Goal: Check status: Check status

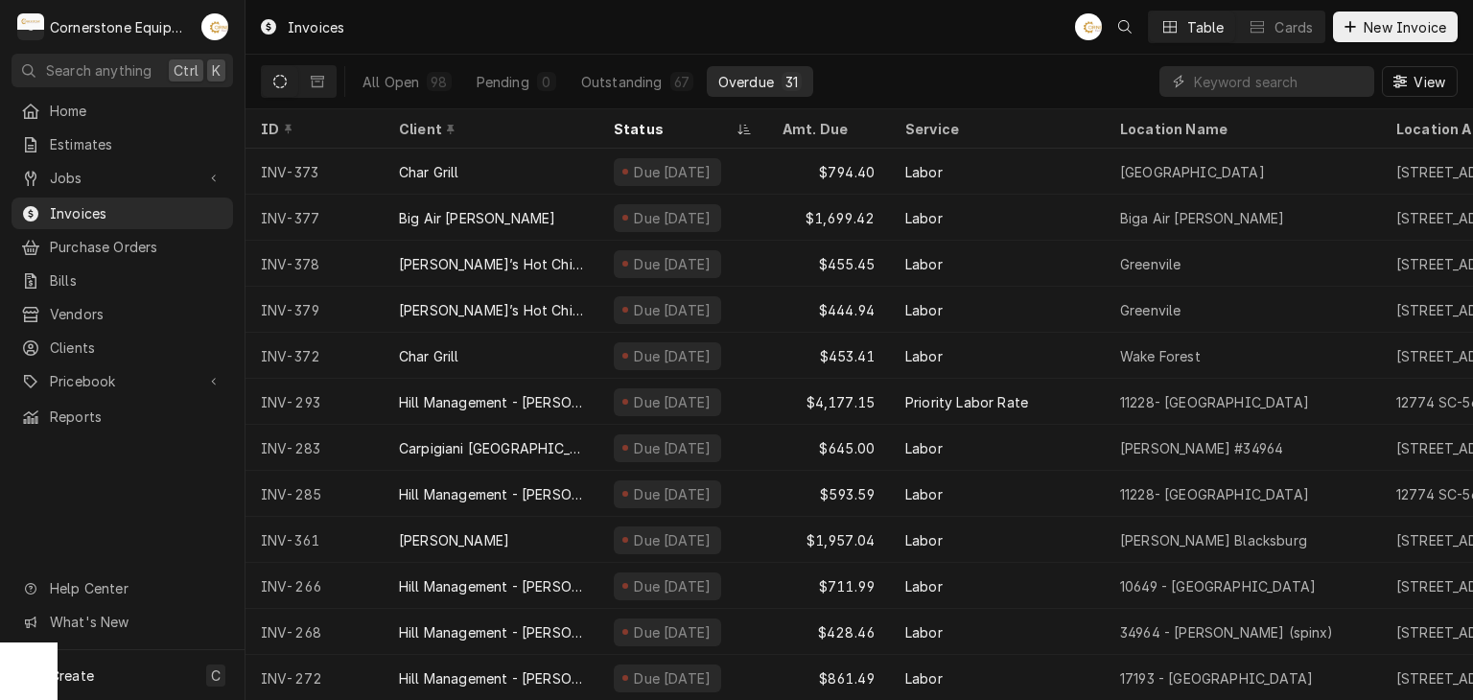
click at [748, 87] on div "Overdue" at bounding box center [746, 82] width 56 height 20
click at [123, 204] on span "Invoices" at bounding box center [137, 213] width 174 height 20
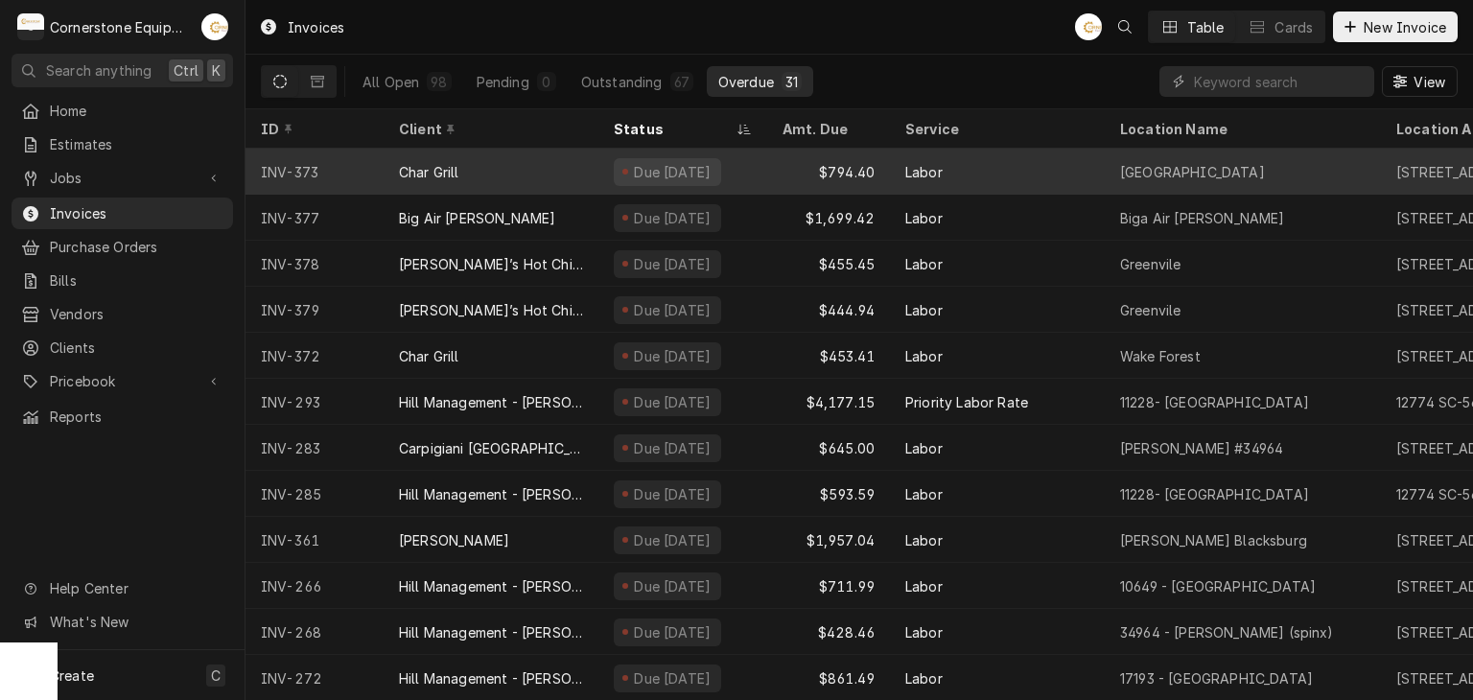
click at [533, 170] on div "Char Grill" at bounding box center [491, 172] width 215 height 46
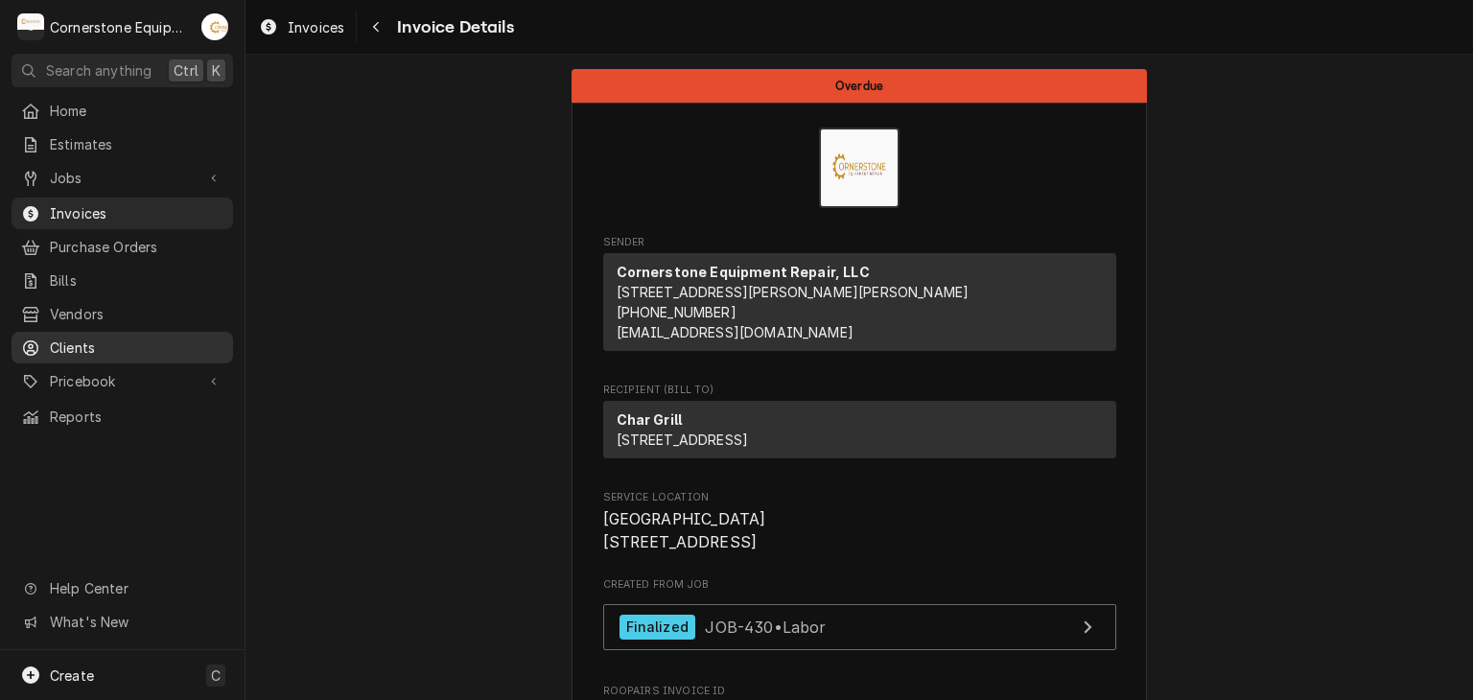
click at [49, 339] on div "Clients" at bounding box center [122, 348] width 202 height 20
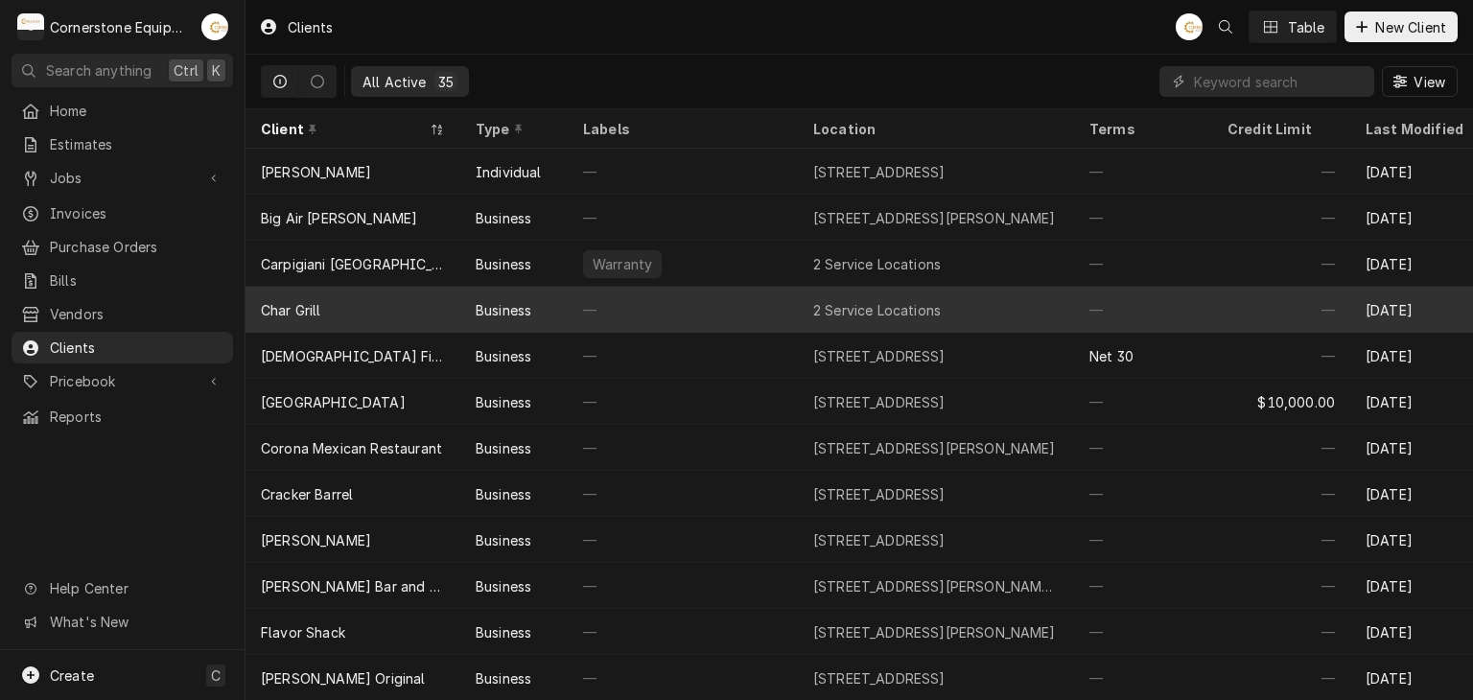
click at [291, 314] on div "Char Grill" at bounding box center [291, 310] width 60 height 20
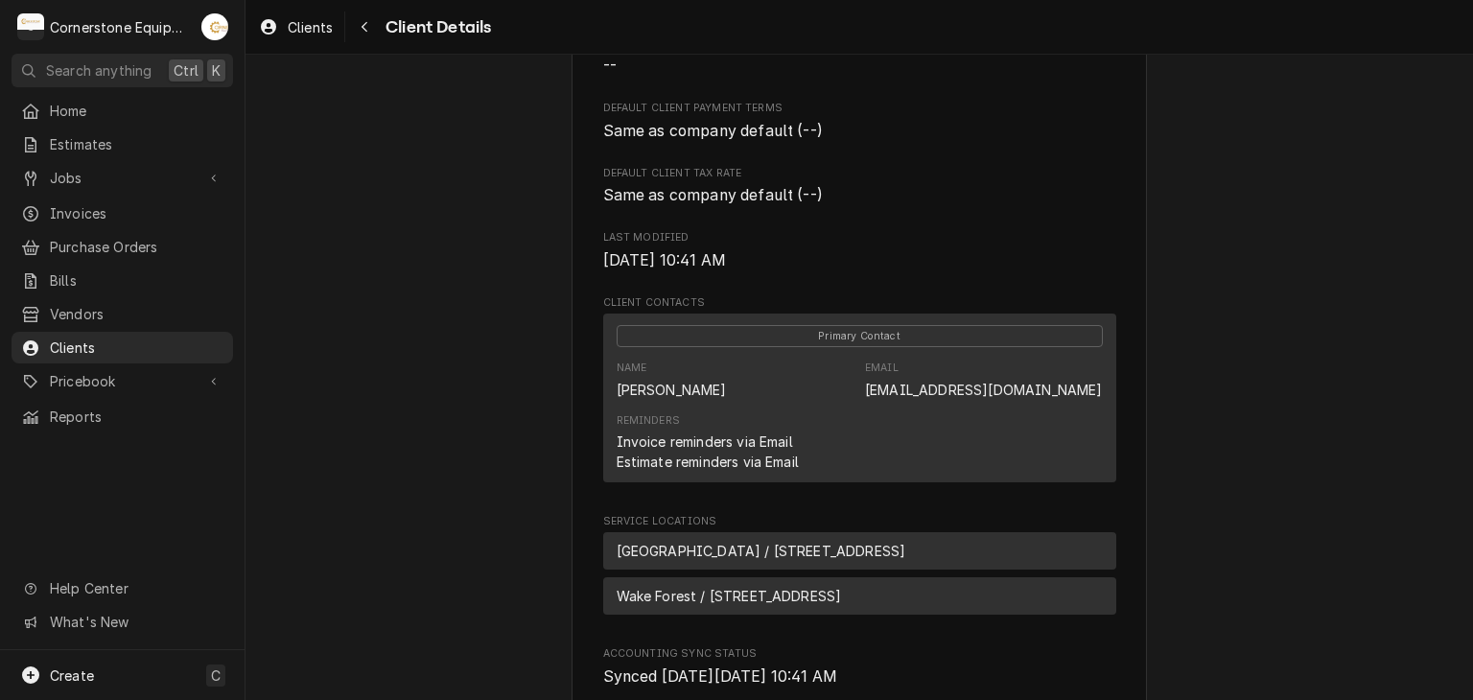
scroll to position [771, 0]
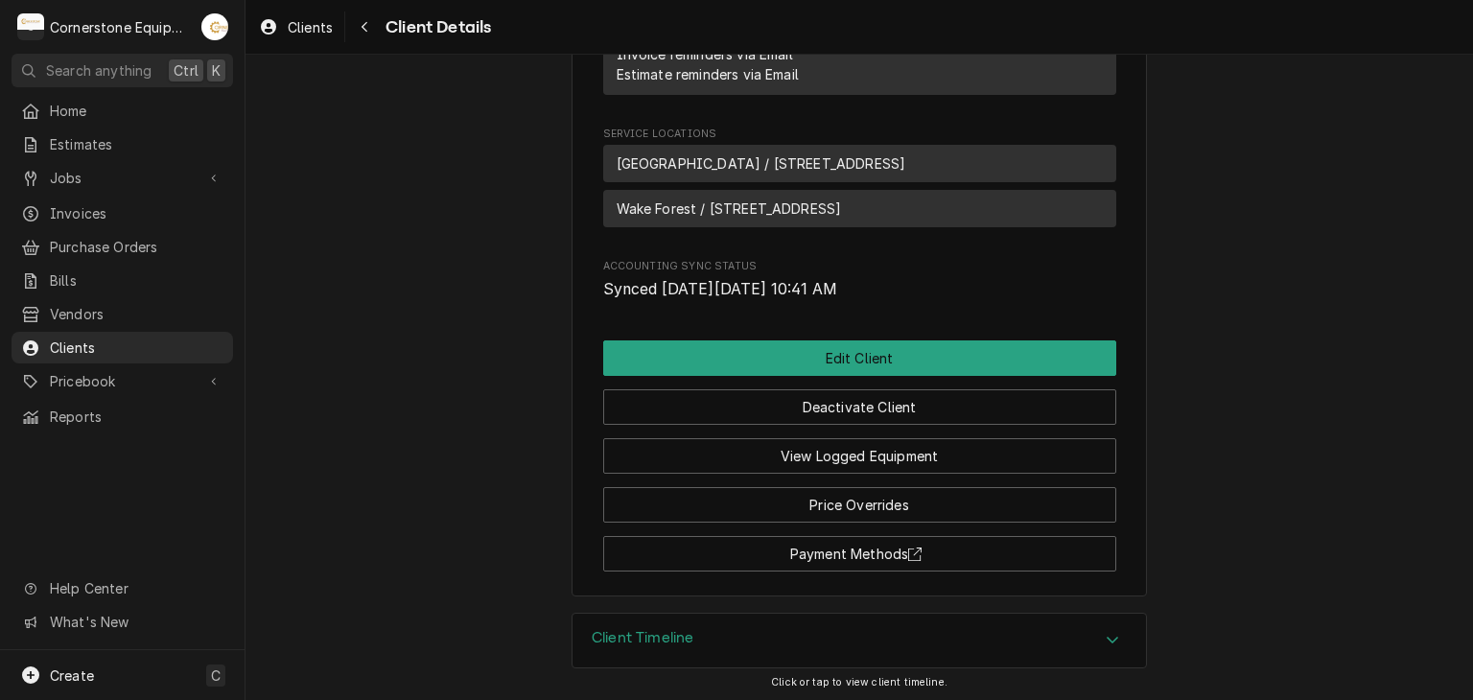
click at [671, 641] on h3 "Client Timeline" at bounding box center [643, 638] width 102 height 18
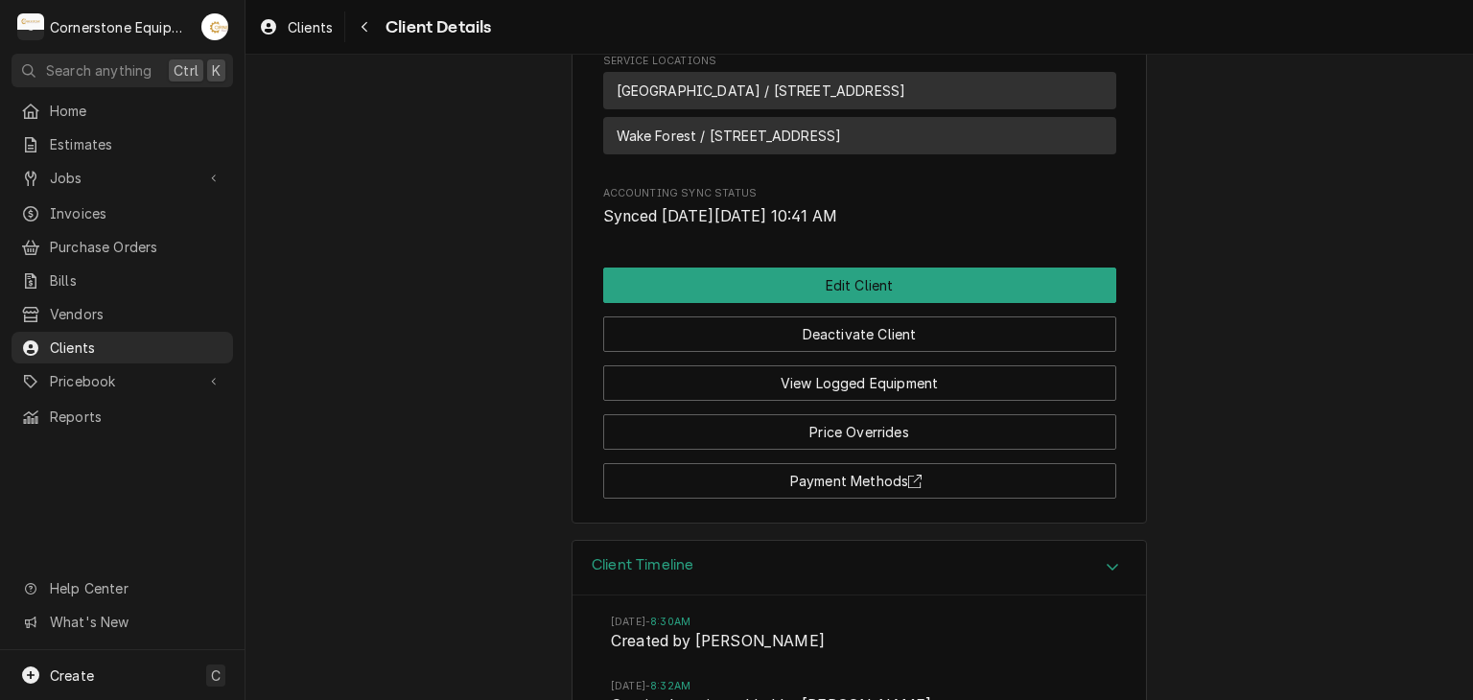
scroll to position [460, 0]
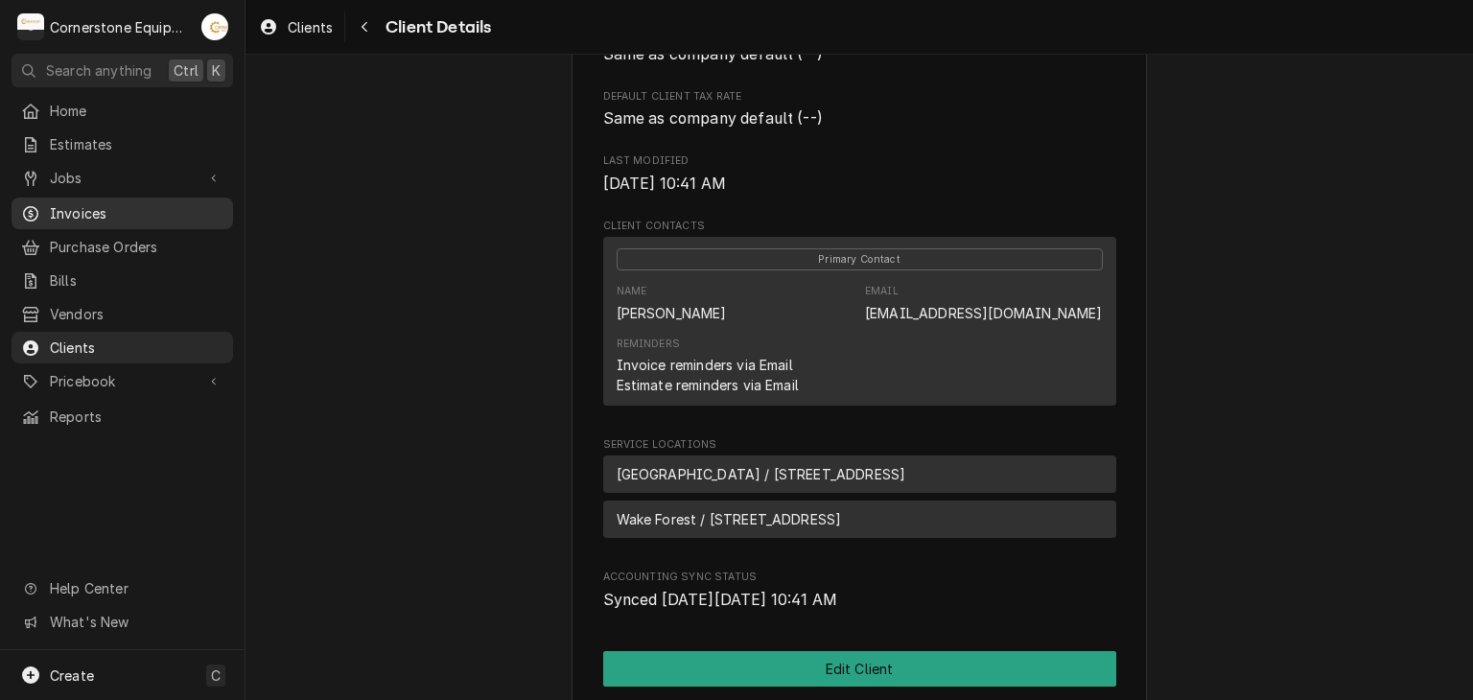
click at [77, 207] on span "Invoices" at bounding box center [137, 213] width 174 height 20
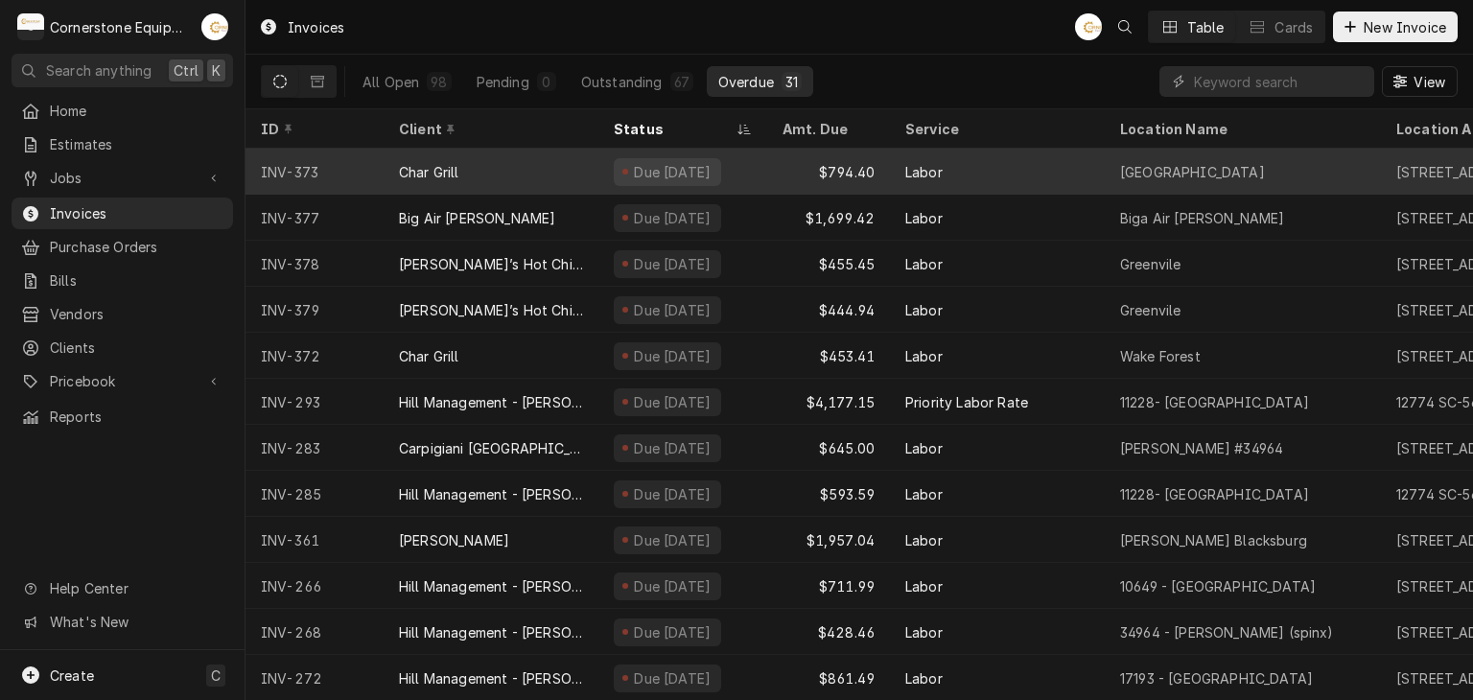
click at [435, 162] on div "Char Grill" at bounding box center [429, 172] width 60 height 20
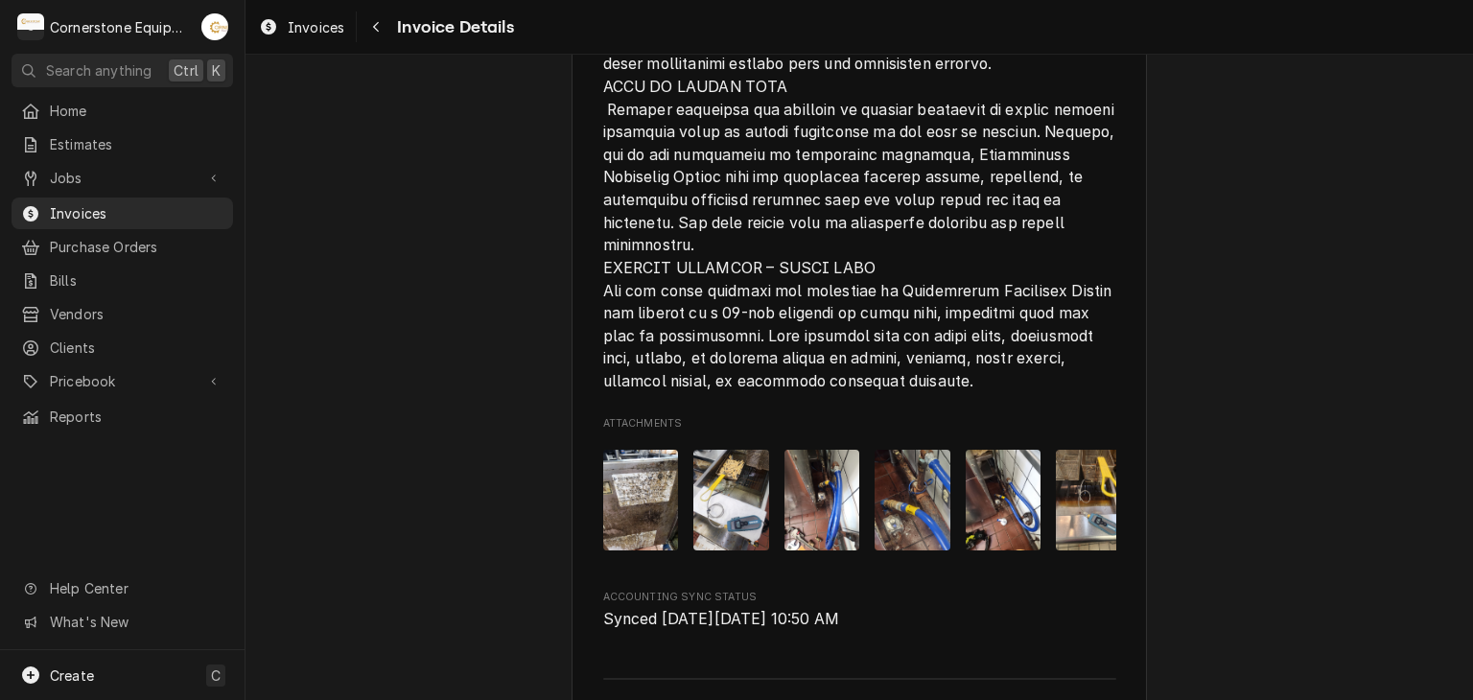
scroll to position [4079, 0]
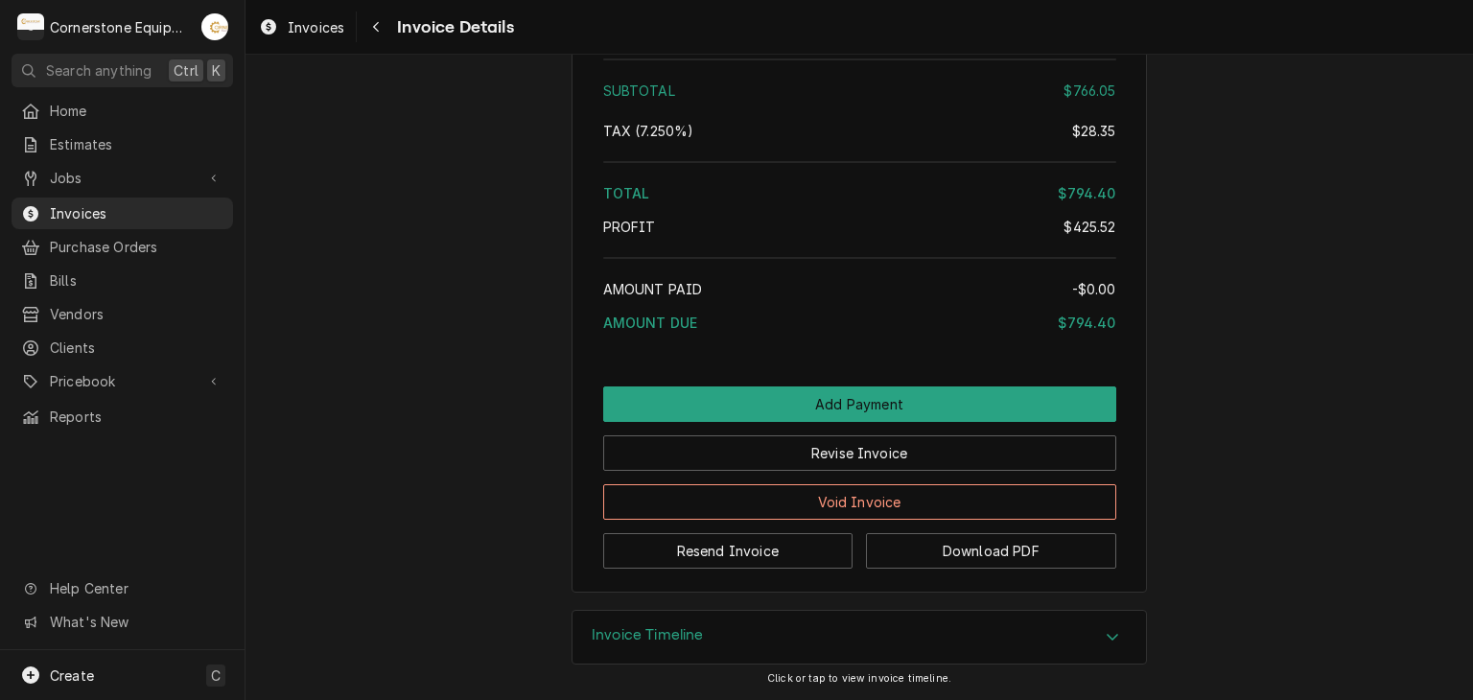
click at [732, 656] on div "Invoice Timeline" at bounding box center [858, 638] width 573 height 54
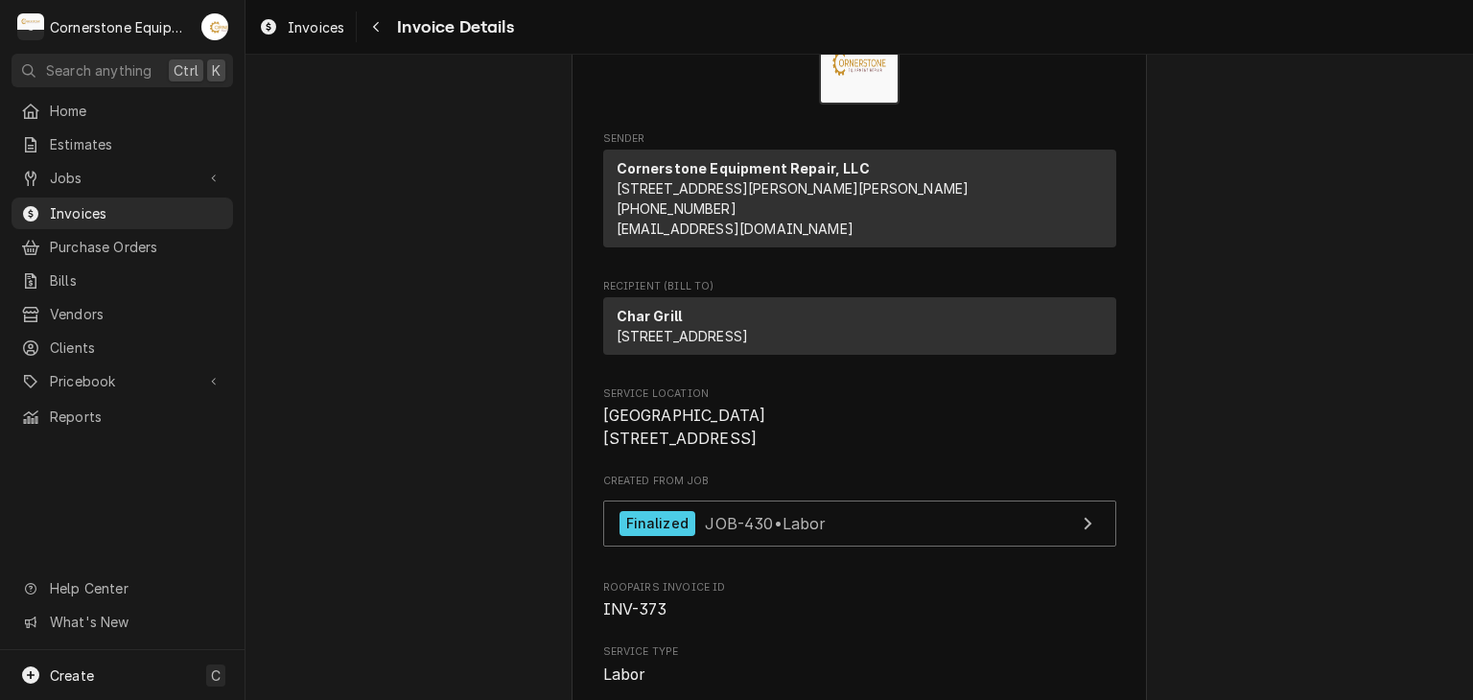
scroll to position [0, 0]
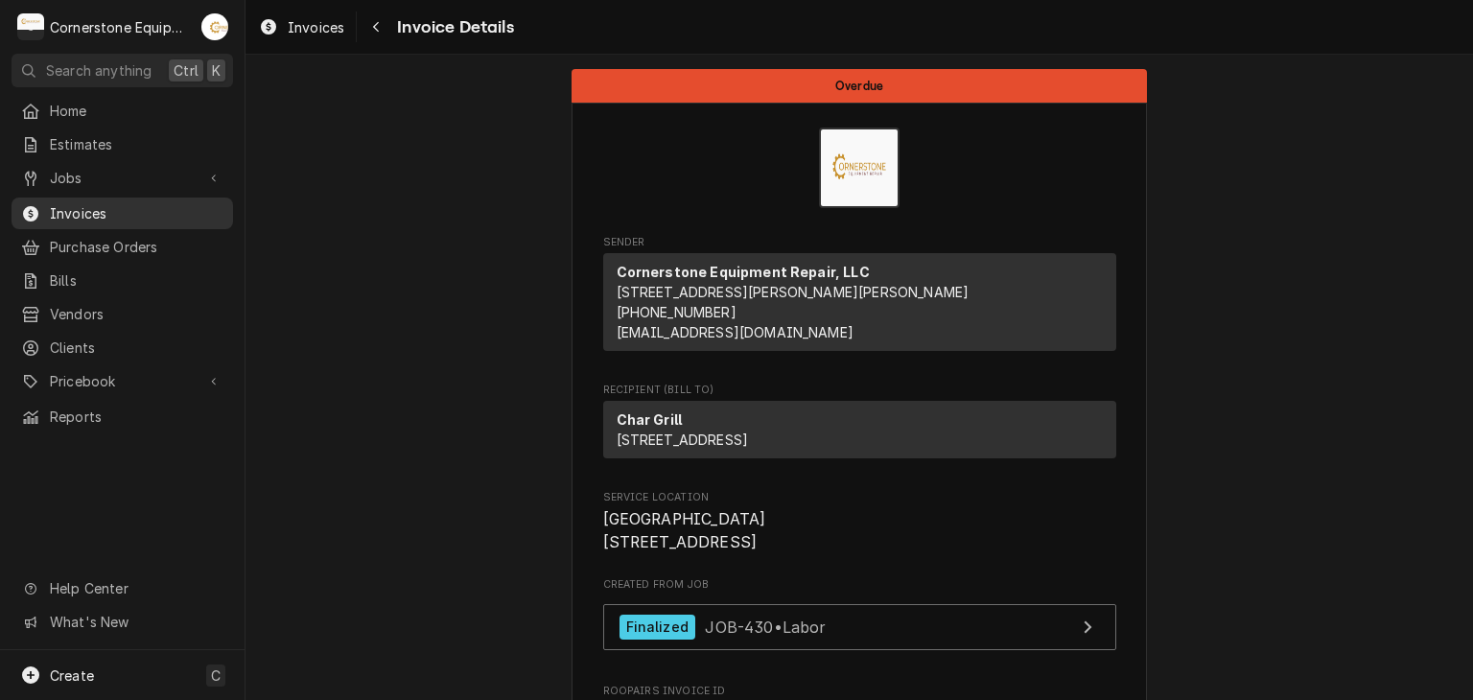
click at [105, 209] on span "Invoices" at bounding box center [137, 213] width 174 height 20
